Goal: Task Accomplishment & Management: Use online tool/utility

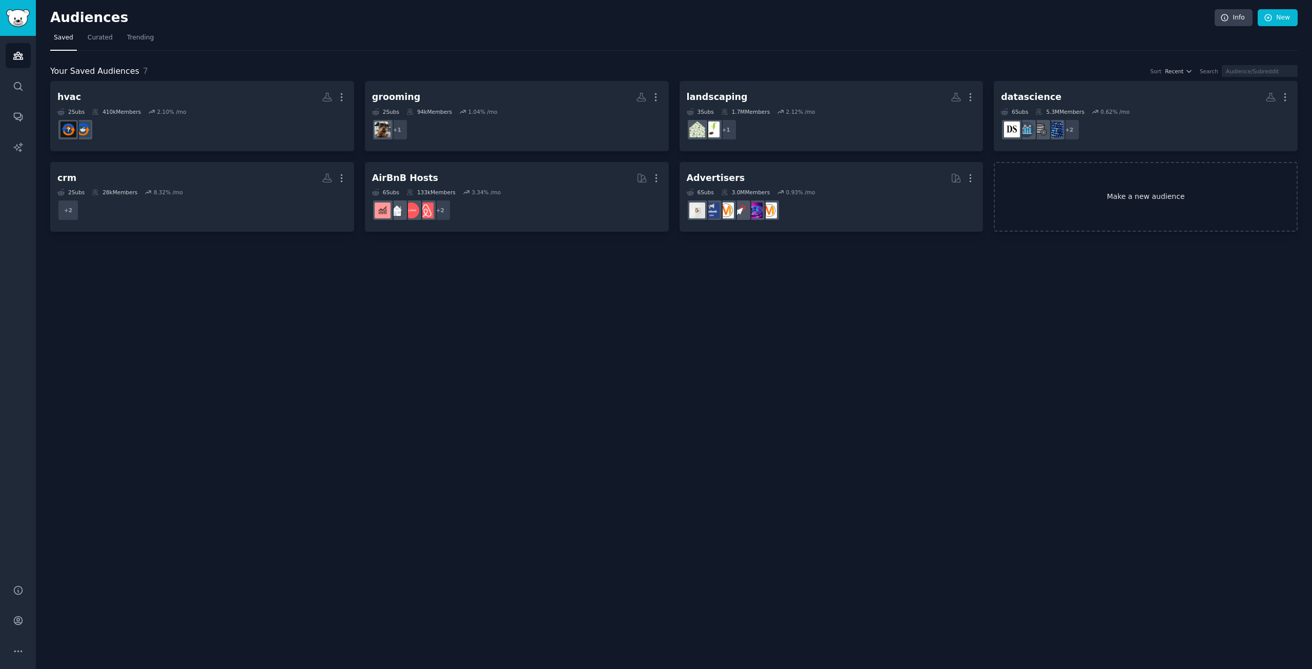
click at [1070, 199] on link "Make a new audience" at bounding box center [1146, 197] width 304 height 70
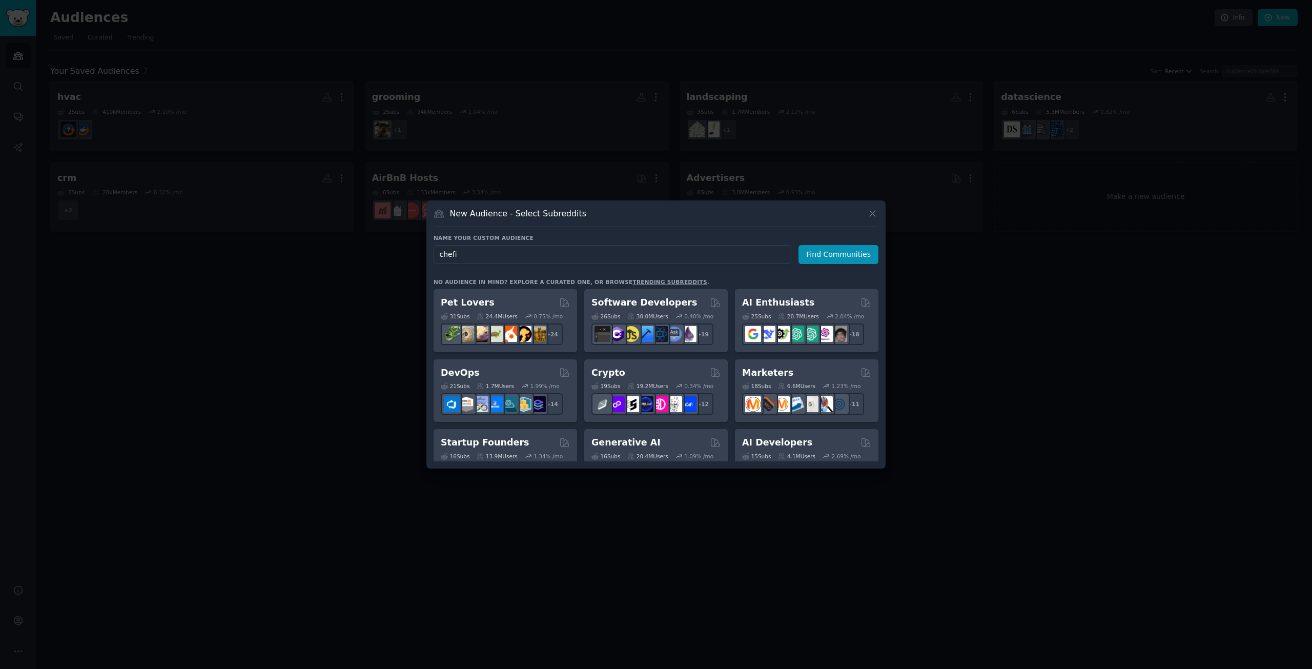
type input "chefit"
click button "Find Communities" at bounding box center [838, 254] width 80 height 19
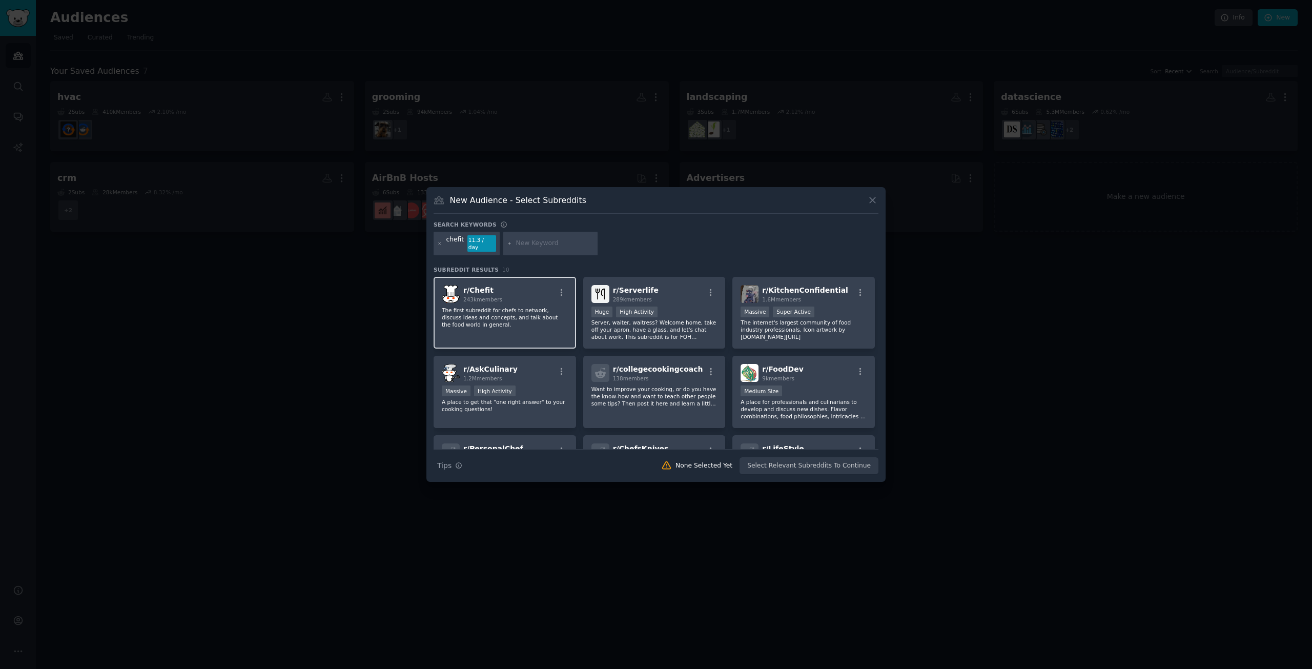
click at [534, 299] on div "r/ Chefit 243k members" at bounding box center [505, 294] width 126 height 18
click at [841, 467] on button "Create Audience" at bounding box center [845, 465] width 68 height 17
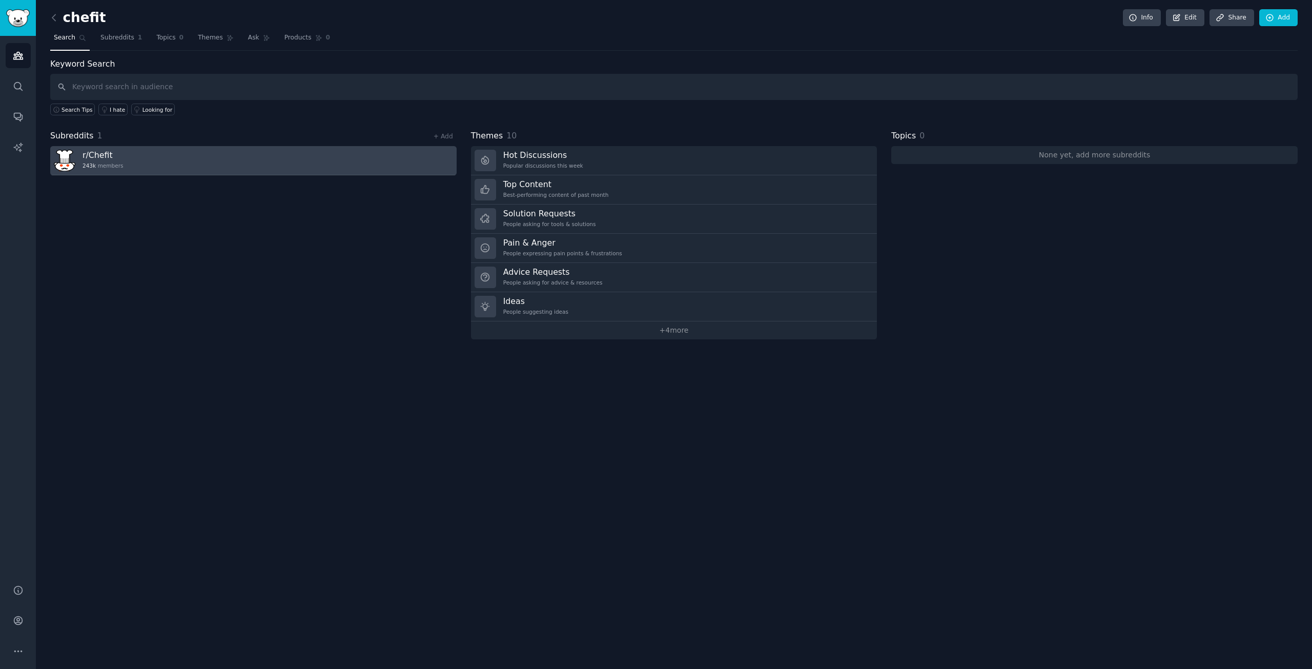
click at [236, 153] on link "r/ Chefit 243k members" at bounding box center [253, 160] width 406 height 29
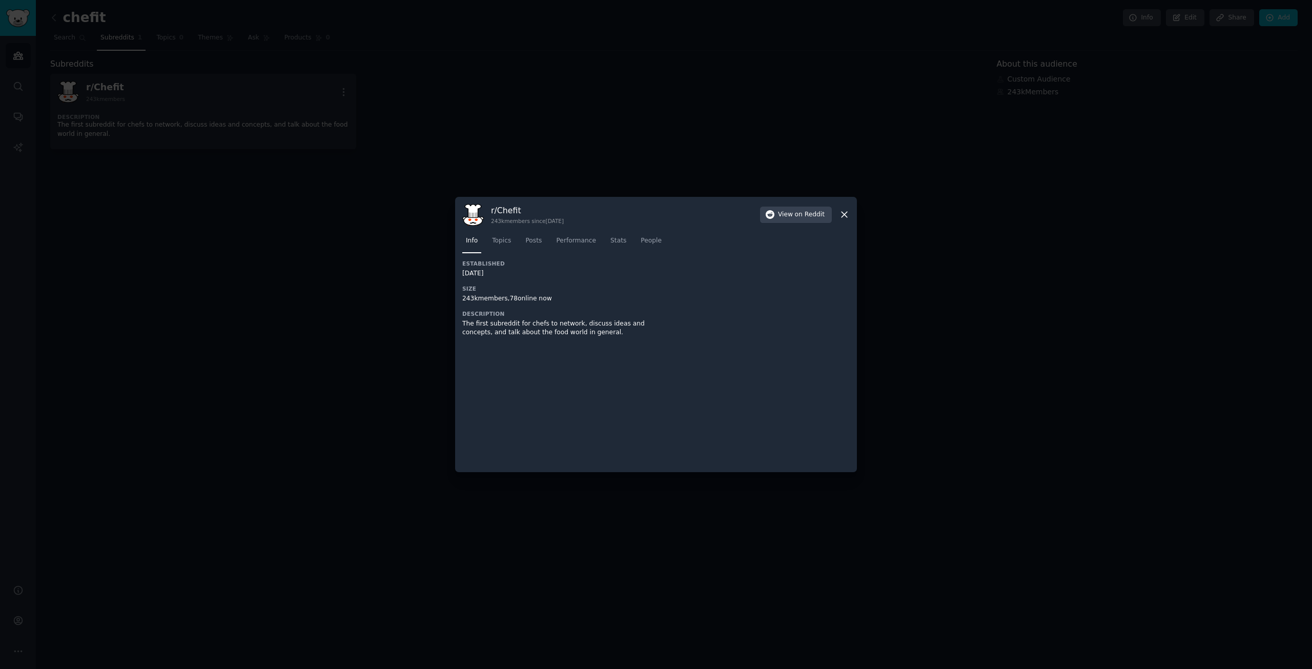
click at [195, 245] on div at bounding box center [656, 334] width 1312 height 669
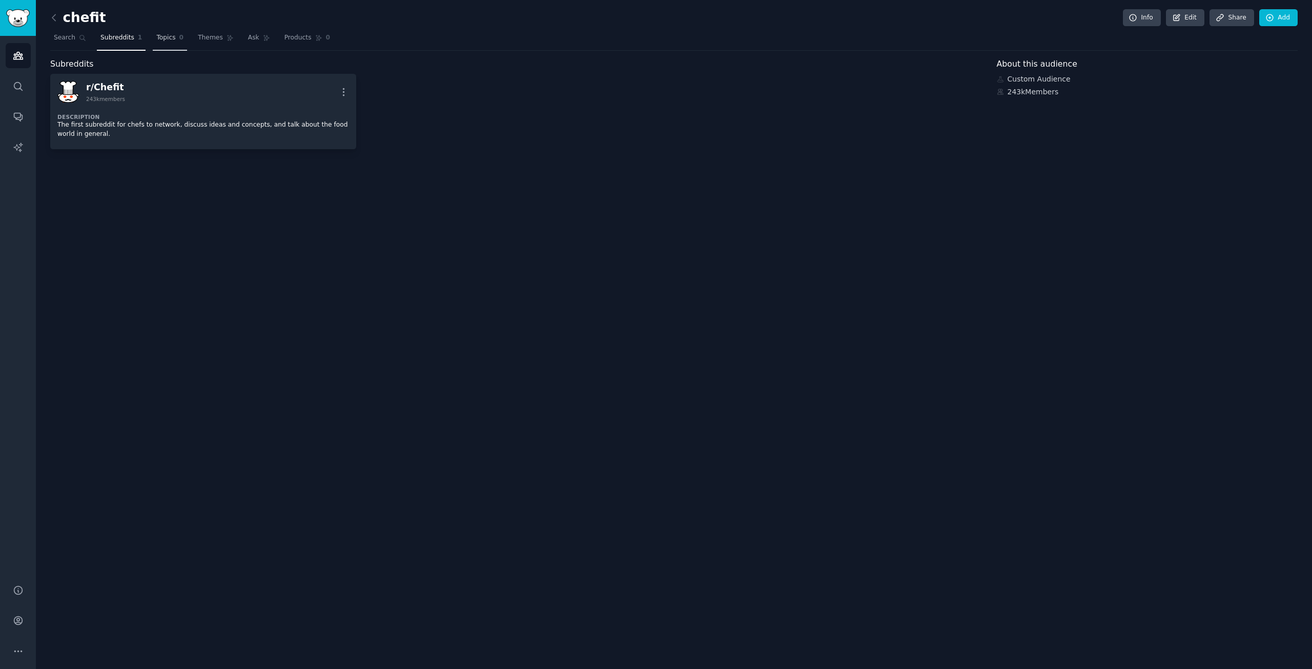
click at [153, 47] on link "Topics 0" at bounding box center [170, 40] width 34 height 21
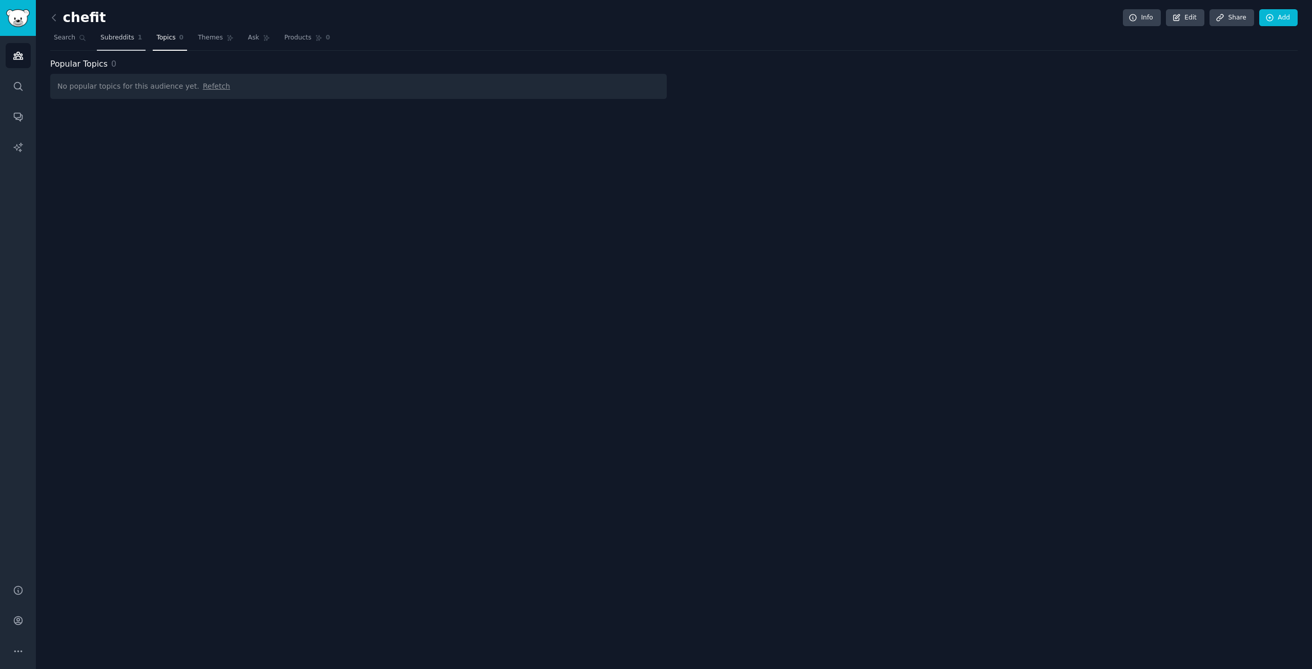
click at [119, 40] on span "Subreddits" at bounding box center [117, 37] width 34 height 9
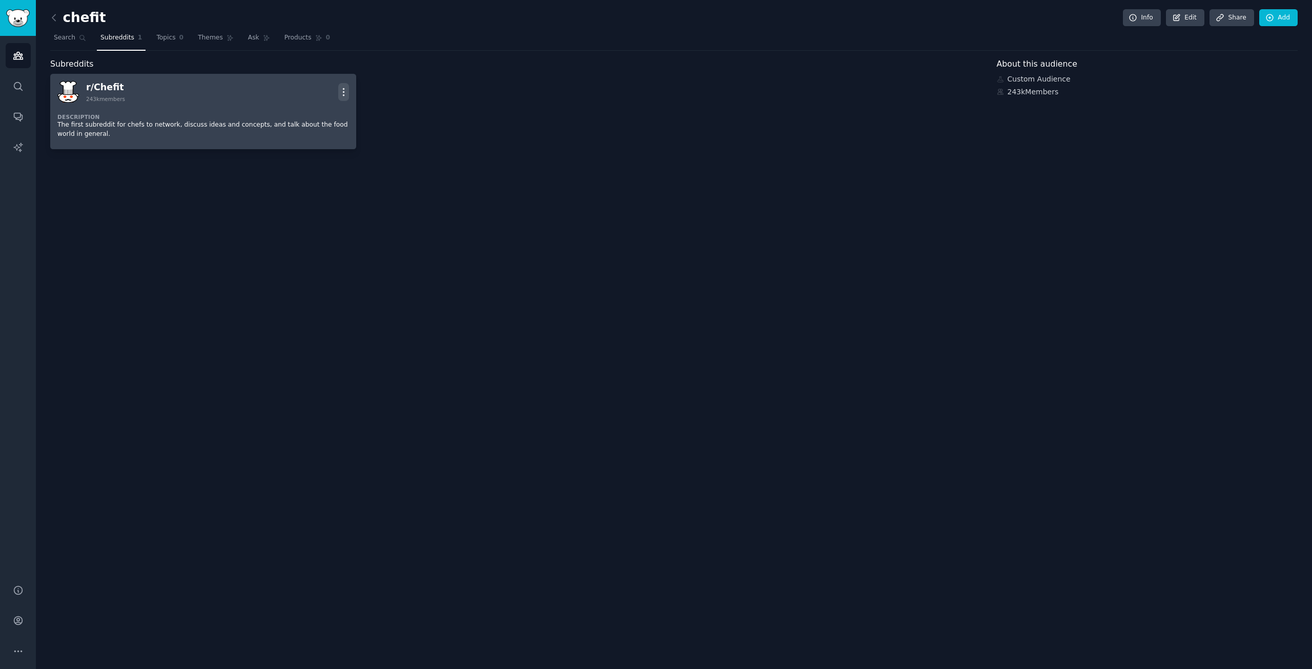
click at [340, 92] on icon "button" at bounding box center [343, 92] width 11 height 11
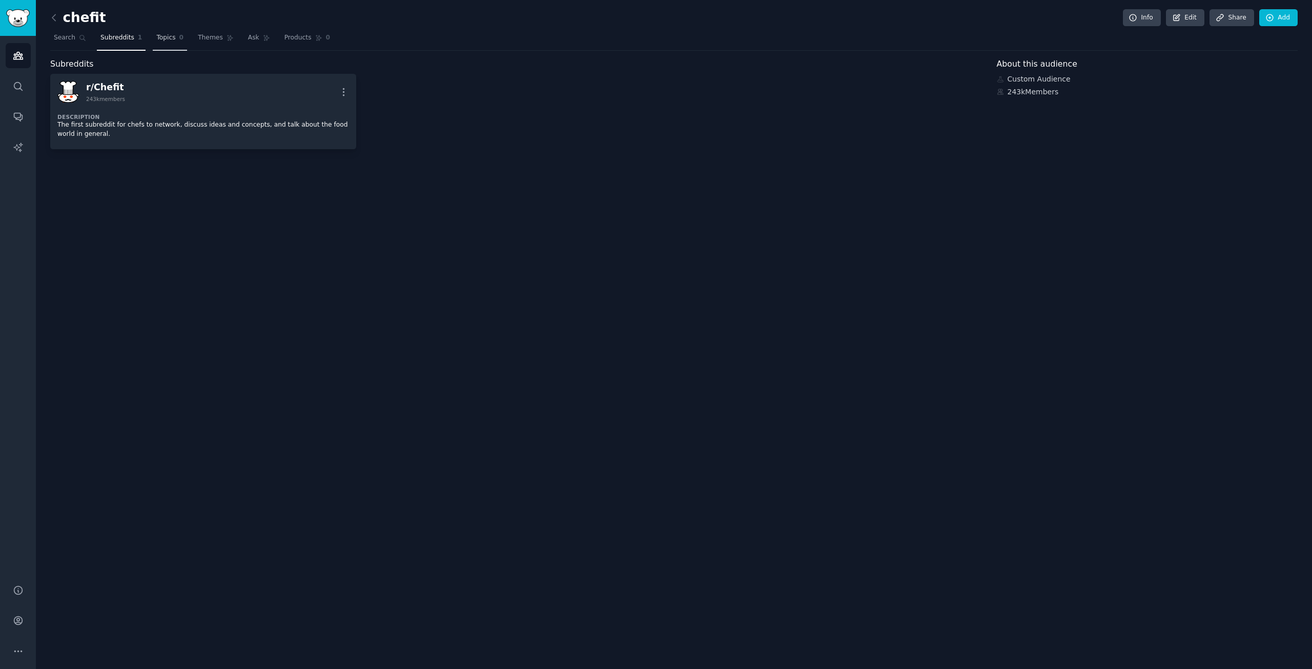
click at [167, 38] on span "Topics" at bounding box center [165, 37] width 19 height 9
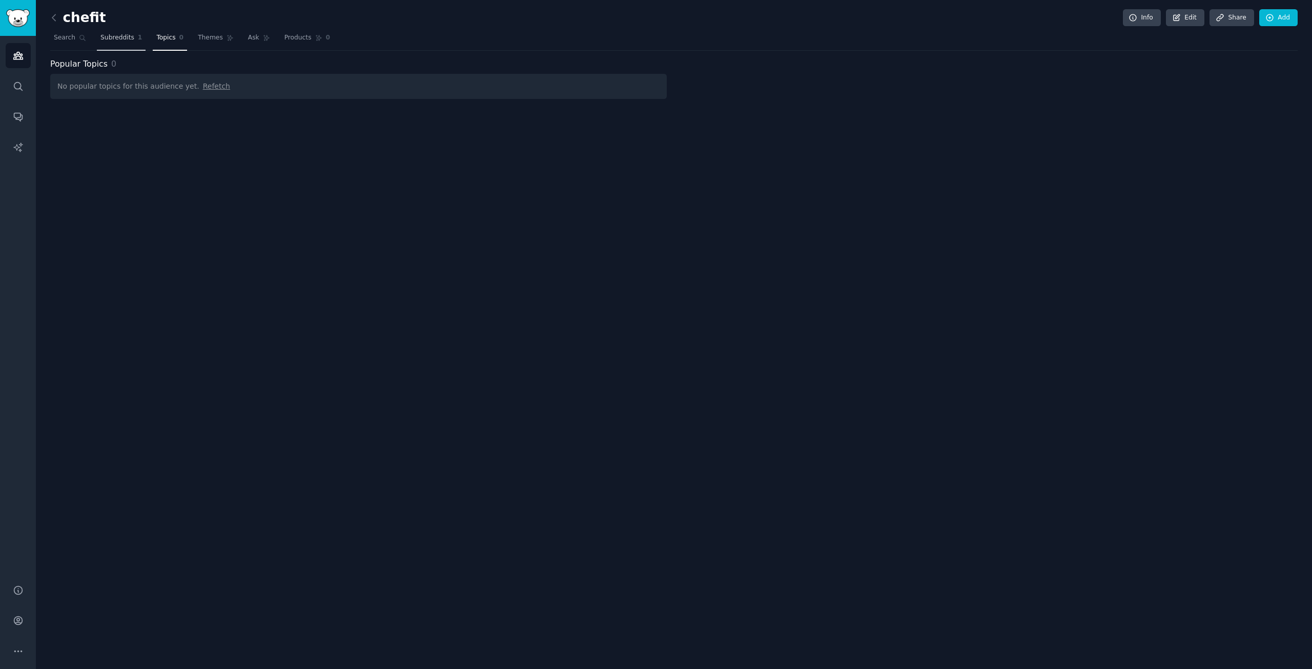
click at [116, 35] on span "Subreddits" at bounding box center [117, 37] width 34 height 9
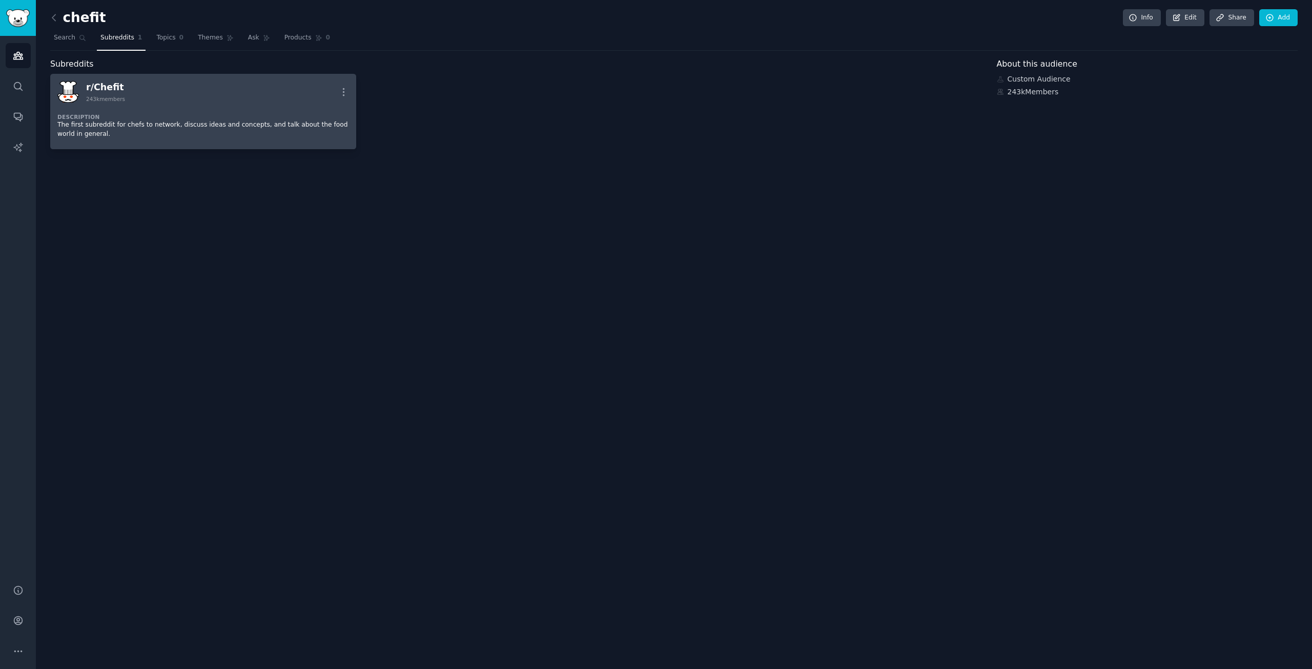
click at [192, 96] on div "r/ Chefit 243k members More" at bounding box center [203, 92] width 292 height 22
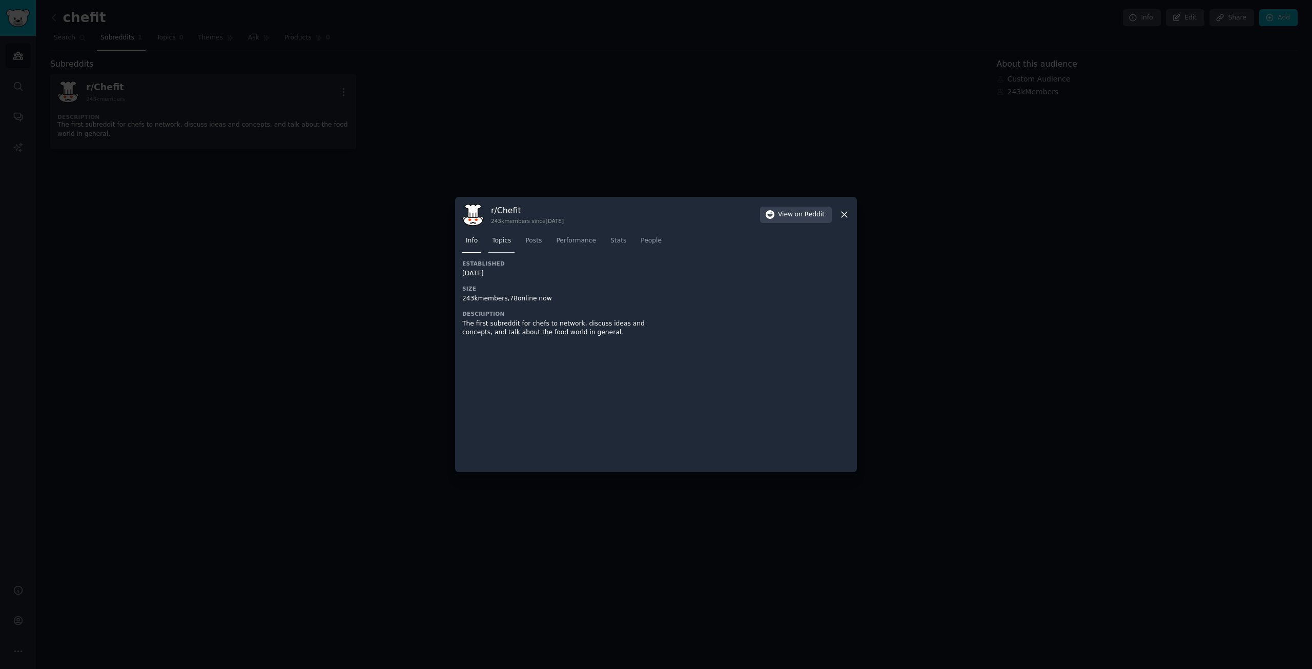
click at [508, 235] on link "Topics" at bounding box center [501, 243] width 26 height 21
click at [536, 243] on span "Posts" at bounding box center [533, 240] width 16 height 9
click at [462, 240] on link "Info" at bounding box center [471, 243] width 19 height 21
click at [377, 223] on div at bounding box center [656, 334] width 1312 height 669
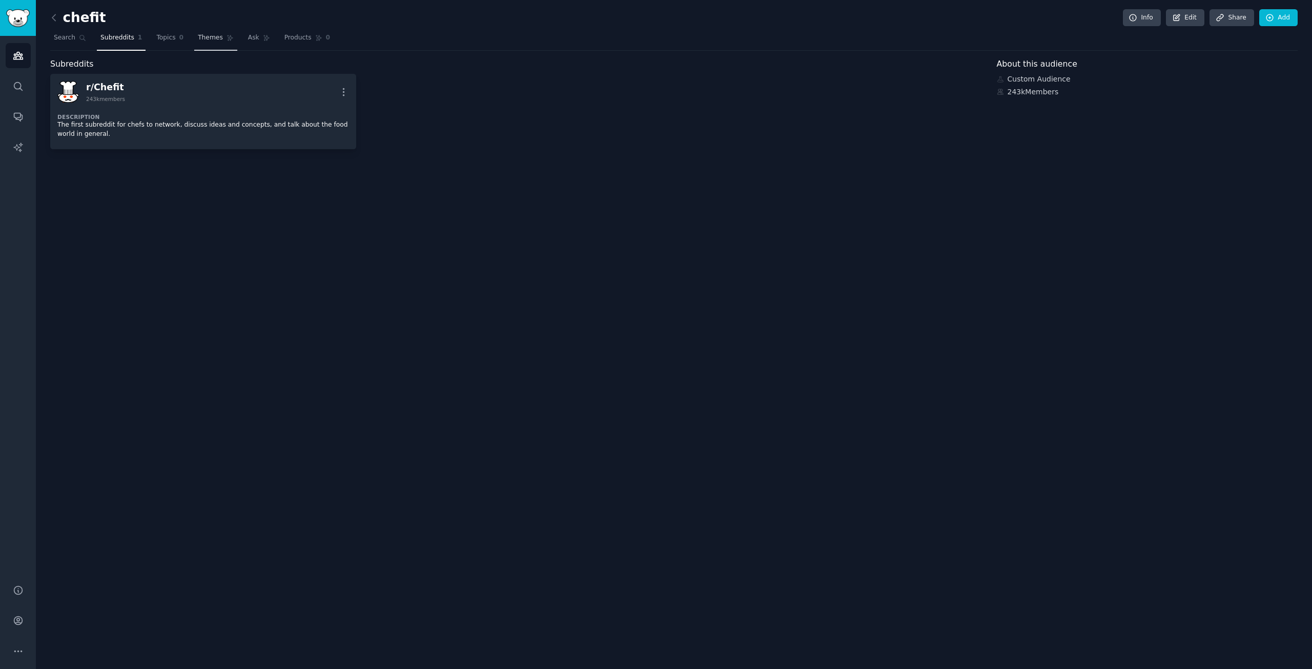
click at [198, 41] on span "Themes" at bounding box center [210, 37] width 25 height 9
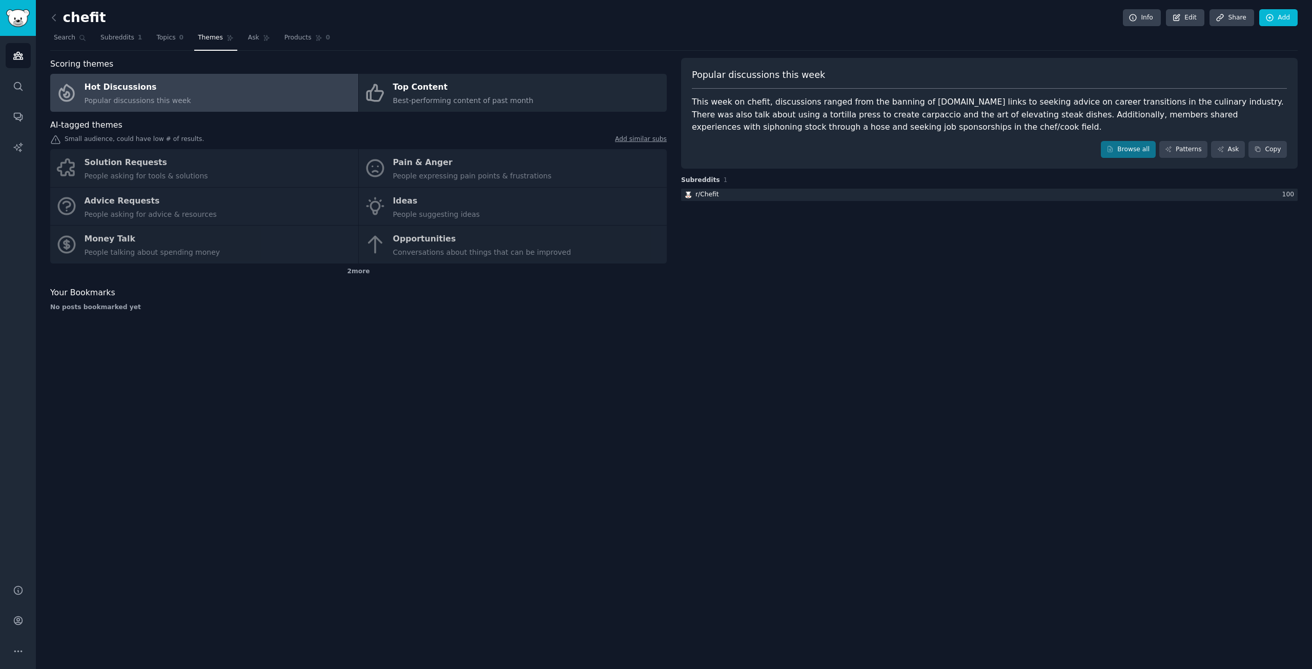
click at [480, 163] on div "Solution Requests People asking for tools & solutions Pain & Anger People expre…" at bounding box center [358, 206] width 617 height 114
click at [156, 201] on div "Solution Requests People asking for tools & solutions Pain & Anger People expre…" at bounding box center [358, 206] width 617 height 114
click at [156, 173] on div "Solution Requests People asking for tools & solutions Pain & Anger People expre…" at bounding box center [358, 206] width 617 height 114
click at [79, 42] on link "Search" at bounding box center [69, 40] width 39 height 21
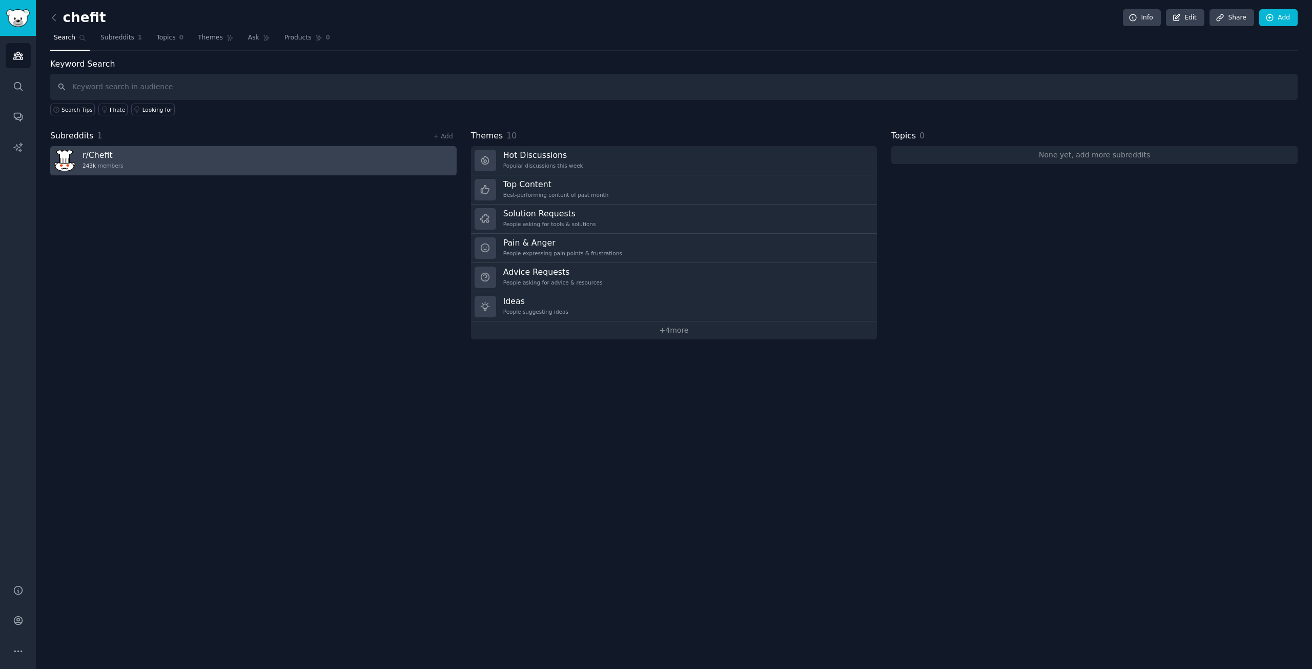
click at [228, 160] on link "r/ Chefit 243k members" at bounding box center [253, 160] width 406 height 29
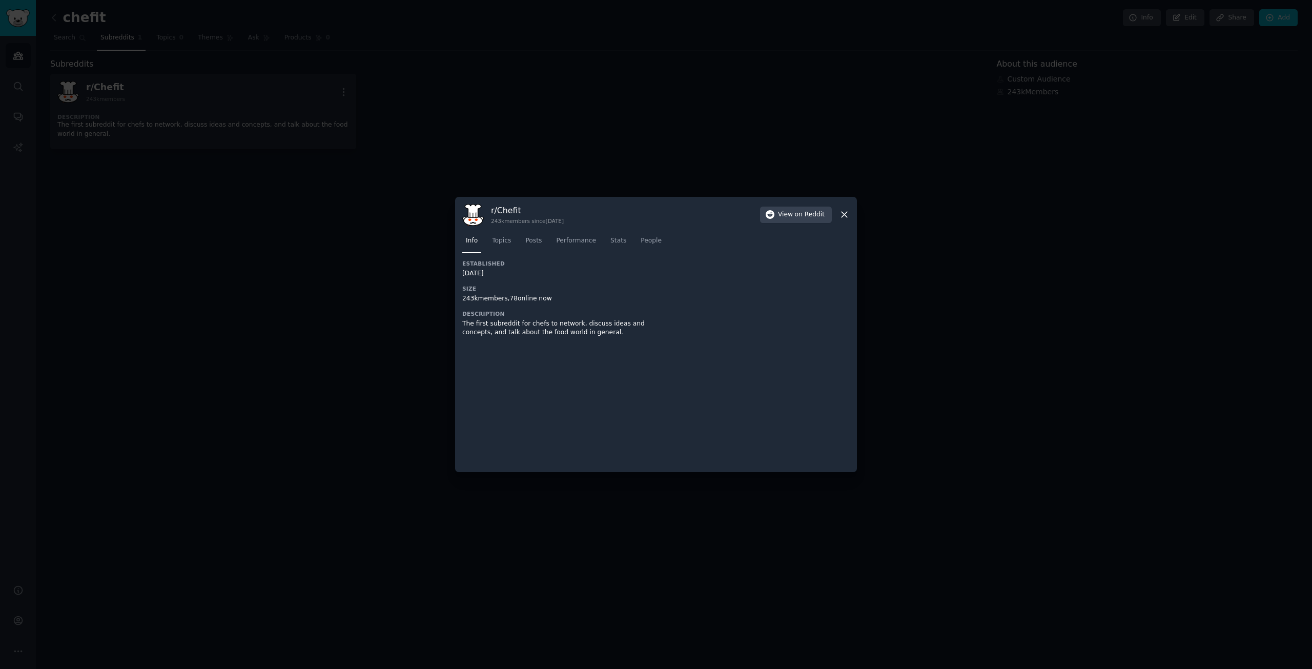
click at [234, 170] on div at bounding box center [656, 334] width 1312 height 669
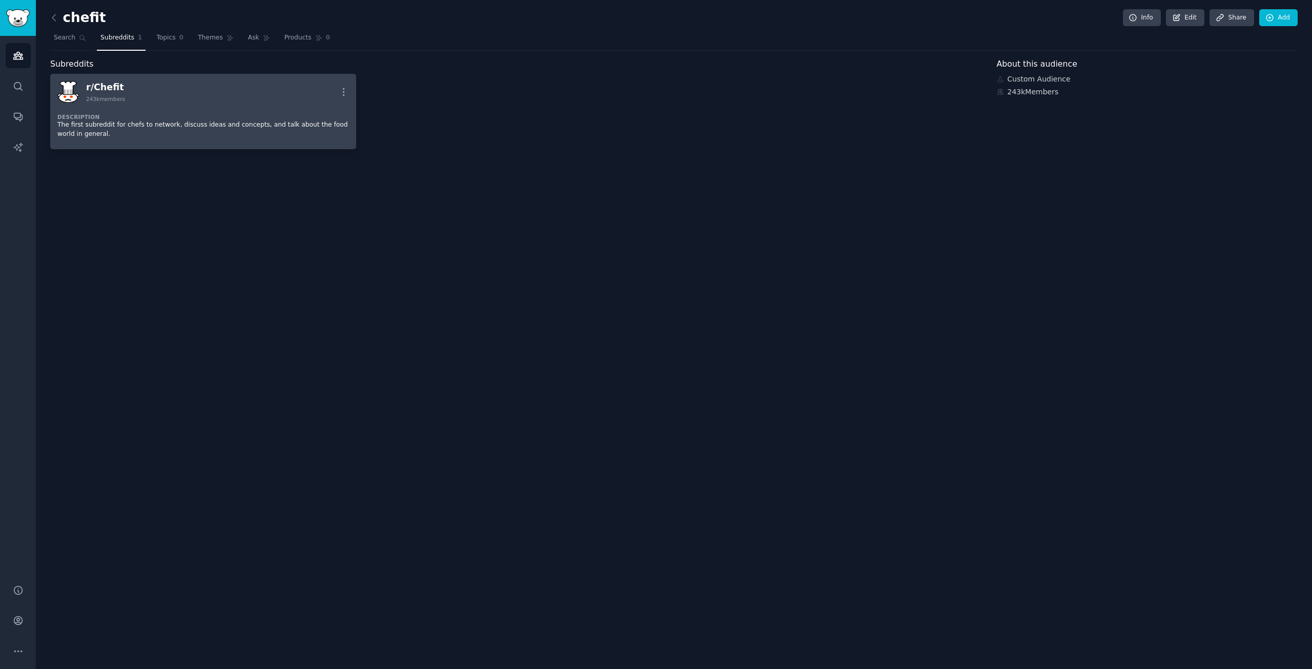
click at [204, 118] on dt "Description" at bounding box center [203, 116] width 292 height 7
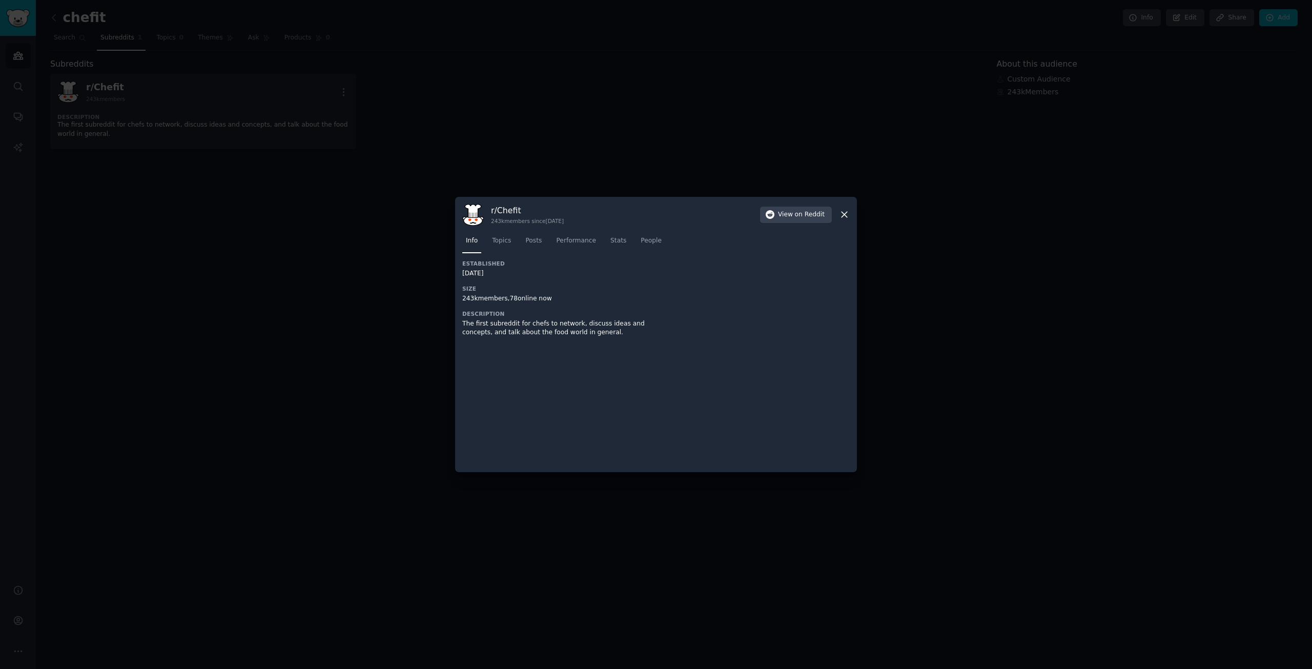
click at [243, 177] on div at bounding box center [656, 334] width 1312 height 669
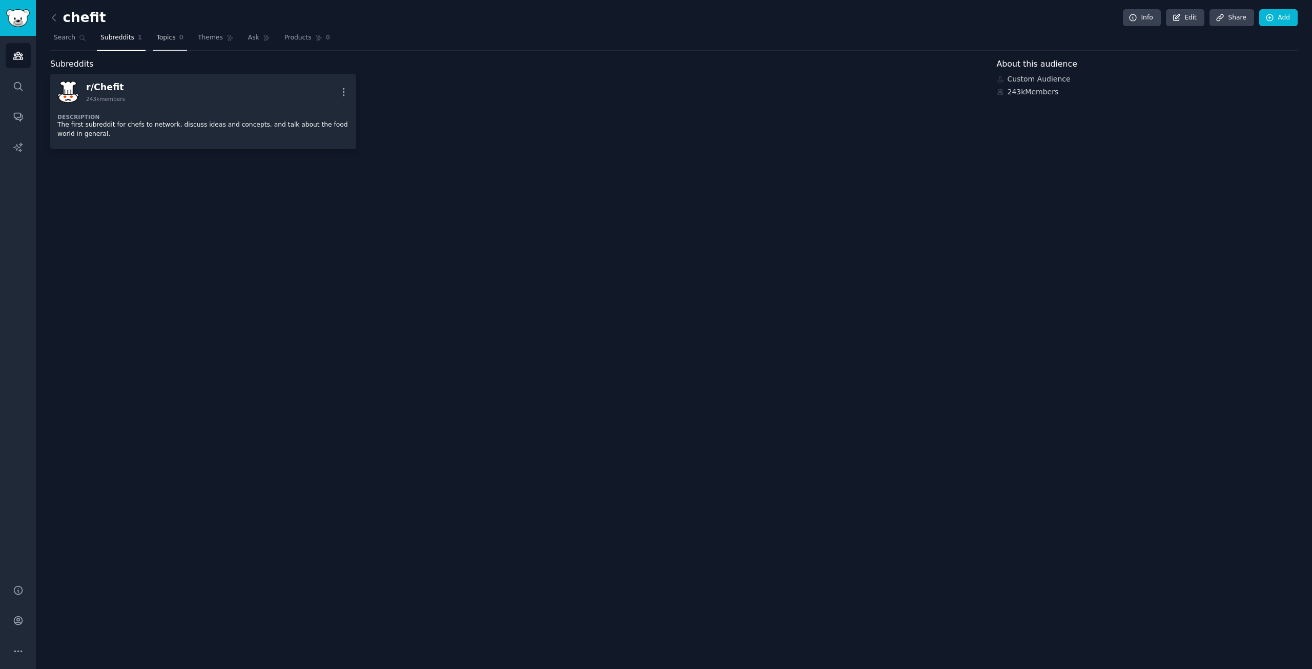
click at [179, 38] on span "0" at bounding box center [181, 37] width 5 height 9
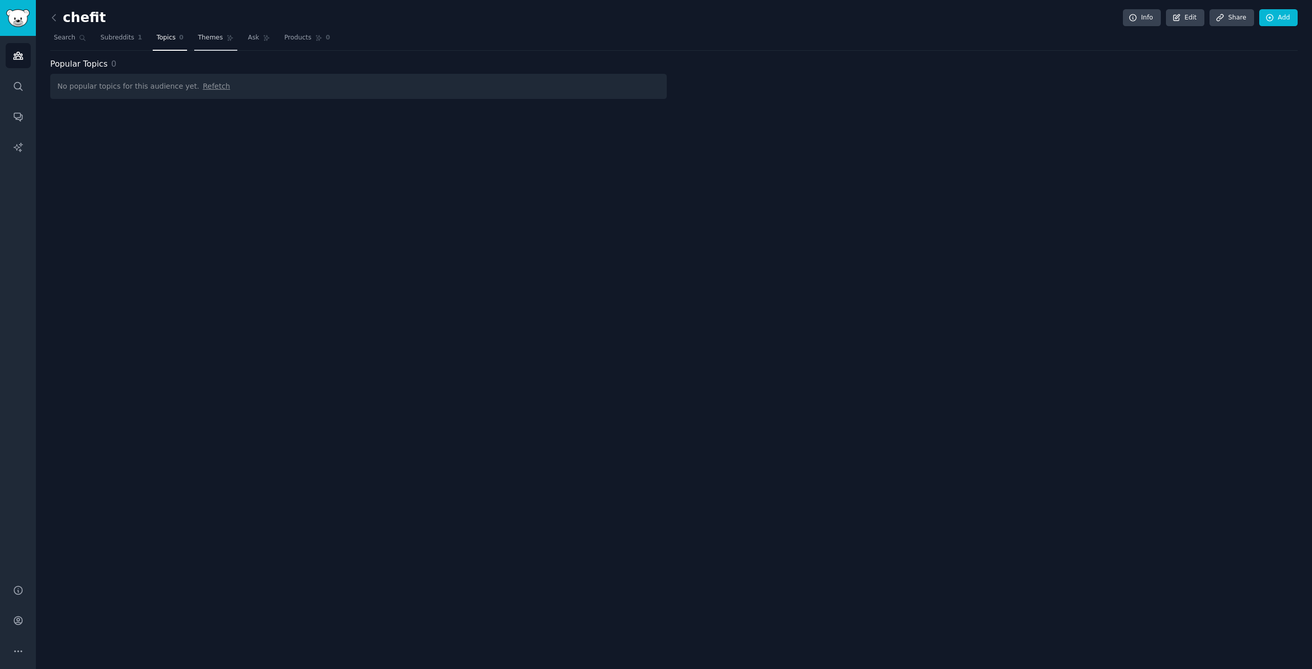
click at [207, 40] on span "Themes" at bounding box center [210, 37] width 25 height 9
